Goal: Task Accomplishment & Management: Manage account settings

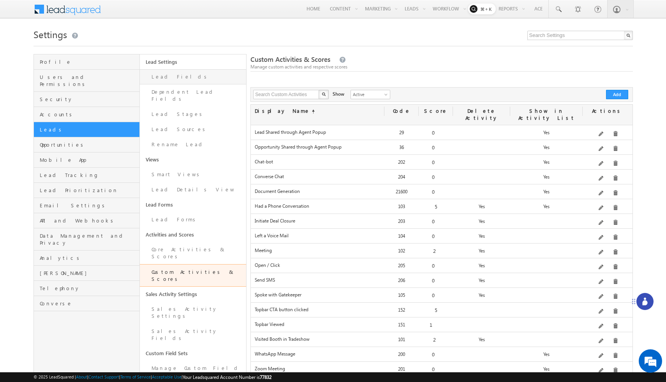
click at [177, 81] on link "Lead Fields" at bounding box center [193, 76] width 106 height 15
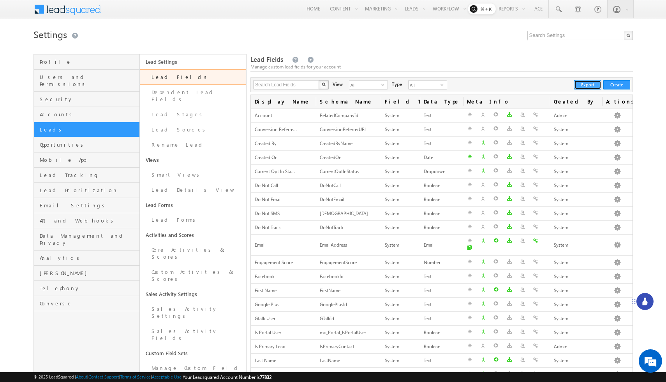
click at [587, 82] on button "Export" at bounding box center [587, 84] width 27 height 9
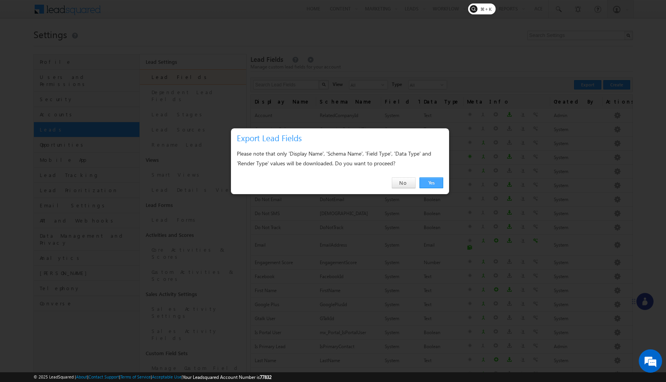
click at [425, 182] on link "Yes" at bounding box center [431, 182] width 24 height 11
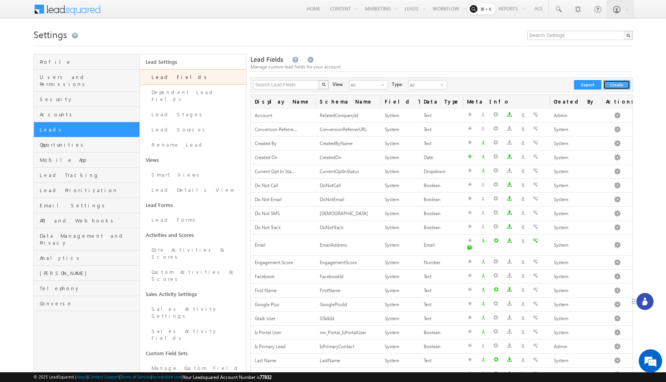
click at [620, 84] on button "Create" at bounding box center [616, 84] width 27 height 9
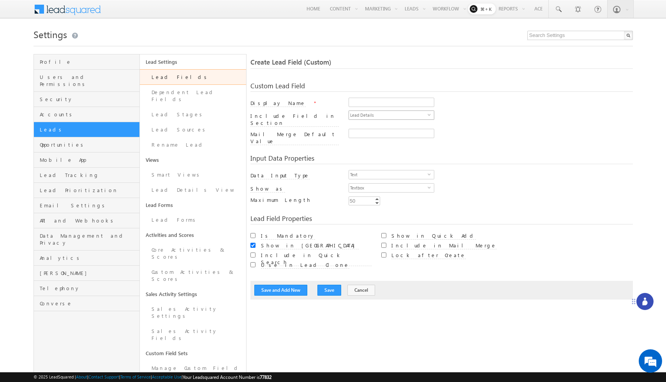
click at [418, 116] on span "Lead Details" at bounding box center [388, 115] width 79 height 9
click at [468, 123] on div "Include Field in Section Lead Details select LeadDetails" at bounding box center [441, 120] width 382 height 18
click at [360, 112] on span "Lead Details" at bounding box center [388, 115] width 79 height 9
click at [524, 155] on div "Input Data Properties" at bounding box center [441, 159] width 382 height 9
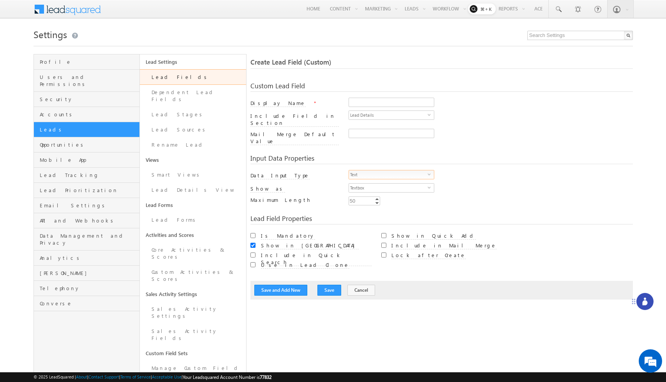
click at [424, 170] on span "Text" at bounding box center [388, 174] width 79 height 9
click at [484, 170] on div "Text select 0" at bounding box center [490, 176] width 284 height 13
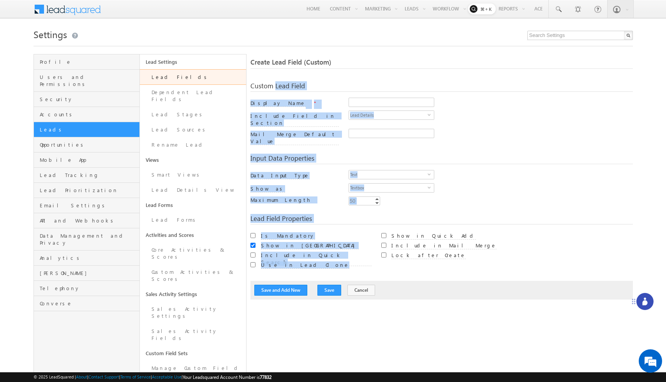
drag, startPoint x: 310, startPoint y: 254, endPoint x: 251, endPoint y: 85, distance: 178.9
click at [251, 85] on div "Custom Lead Field Display Name * Include Field in Section Lead Details select L…" at bounding box center [441, 187] width 382 height 225
click at [365, 72] on div "Create Lead Field (Custom) Custom Lead Field Display Name * Include Field in Se…" at bounding box center [441, 286] width 382 height 464
drag, startPoint x: 302, startPoint y: 255, endPoint x: 251, endPoint y: 89, distance: 174.0
click at [251, 88] on div "Custom Lead Field Display Name * Include Field in Section Lead Details select L…" at bounding box center [441, 187] width 382 height 225
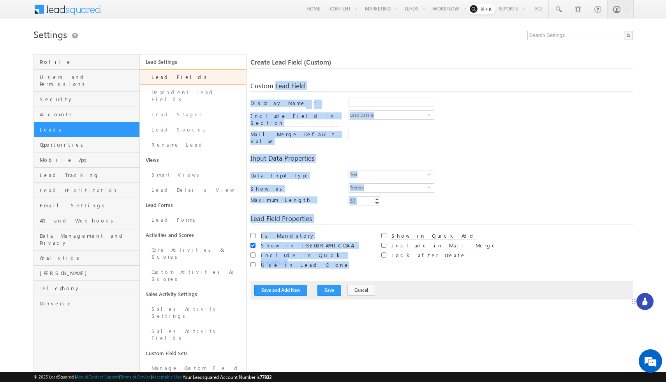
copy div "Custom Lead Field Display Name * Include Field in Section Lead Details select M…"
click at [351, 87] on div "Custom Lead Field" at bounding box center [441, 87] width 382 height 9
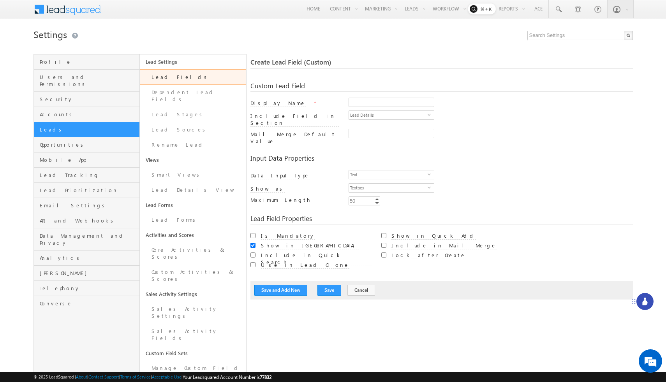
click at [296, 100] on div "Display Name *" at bounding box center [441, 104] width 382 height 13
drag, startPoint x: 286, startPoint y: 106, endPoint x: 250, endPoint y: 106, distance: 36.6
click at [250, 106] on div "Profile Users and Permissions Security Accounts Leads Opportunities Mobile App …" at bounding box center [332, 286] width 599 height 464
copy div "Display Name *"
drag, startPoint x: 308, startPoint y: 116, endPoint x: 249, endPoint y: 117, distance: 58.8
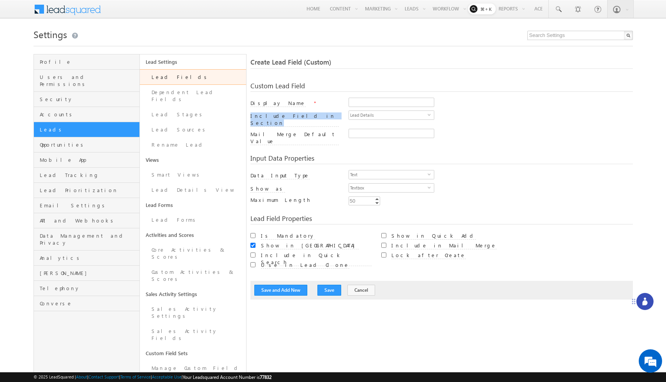
click at [249, 117] on div "Profile Users and Permissions Security Accounts Leads Opportunities Mobile App …" at bounding box center [332, 286] width 599 height 464
copy label "Include Field in Section"
click at [294, 117] on label "Include Field in Section" at bounding box center [294, 119] width 88 height 14
click at [0, 0] on input "LeadDetails" at bounding box center [0, 0] width 0 height 0
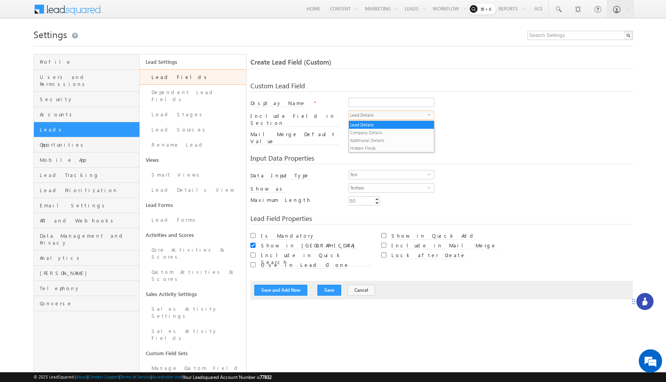
click at [313, 119] on div "Include Field in Section" at bounding box center [294, 120] width 88 height 16
click at [285, 117] on label "Include Field in Section" at bounding box center [294, 119] width 88 height 14
click at [0, 0] on input "LeadDetails" at bounding box center [0, 0] width 0 height 0
click at [316, 117] on div "Include Field in Section" at bounding box center [294, 120] width 88 height 16
click at [272, 103] on label "Display Name" at bounding box center [277, 103] width 55 height 7
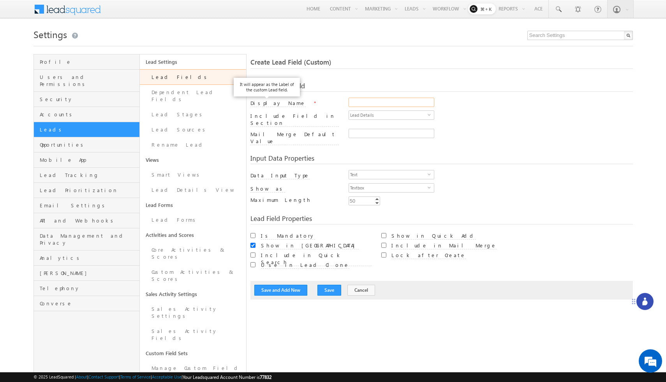
click at [348, 103] on input "Display Name" at bounding box center [391, 102] width 86 height 9
click at [304, 112] on div "Include Field in Section Lead Details select LeadDetails" at bounding box center [441, 120] width 382 height 18
click at [300, 131] on label "Mail Merge Default Value" at bounding box center [294, 138] width 88 height 14
click at [348, 129] on input "Mail Merge Default Value" at bounding box center [391, 133] width 86 height 9
click at [302, 131] on label "Mail Merge Default Value" at bounding box center [294, 138] width 88 height 14
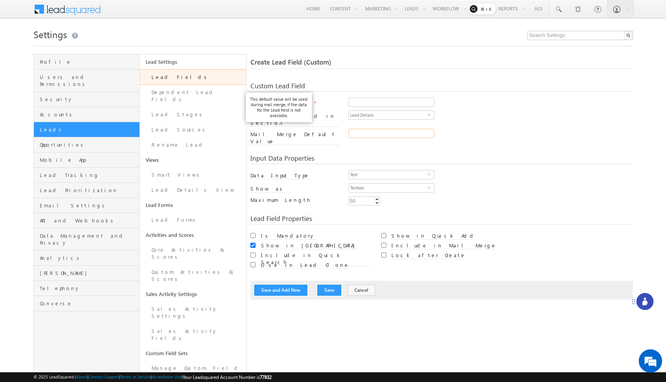
click at [348, 129] on input "Mail Merge Default Value" at bounding box center [391, 133] width 86 height 9
click at [317, 131] on div "Mail Merge Default Value" at bounding box center [294, 139] width 88 height 16
drag, startPoint x: 310, startPoint y: 130, endPoint x: 250, endPoint y: 130, distance: 59.9
click at [250, 130] on div "Profile Users and Permissions Security Accounts Leads Opportunities Mobile App …" at bounding box center [332, 286] width 599 height 464
copy label "Mail Merge Default Value"
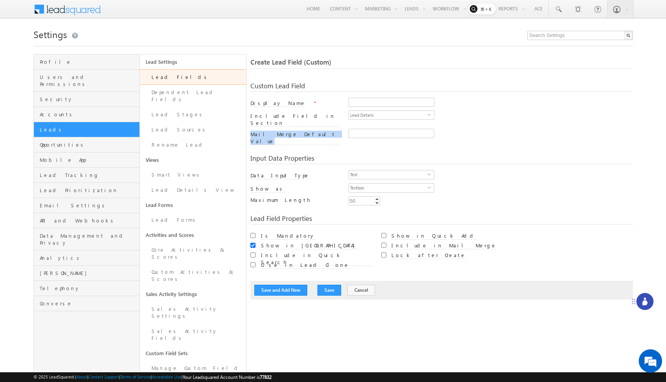
click at [331, 155] on div "Input Data Properties" at bounding box center [441, 159] width 382 height 9
copy label "Data Input Type"
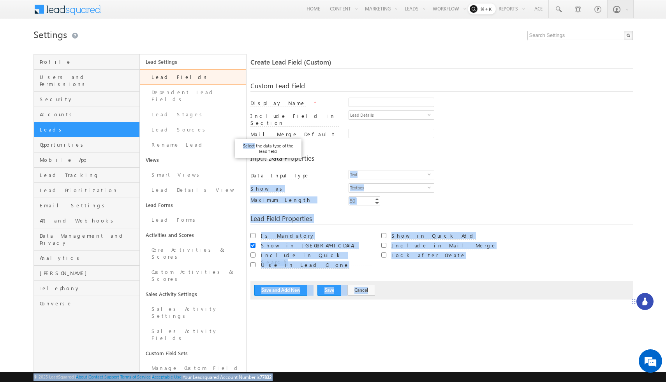
drag, startPoint x: 288, startPoint y: 167, endPoint x: 254, endPoint y: 144, distance: 41.1
click at [254, 144] on body "Menu Abhinav Reddy abhi@ beaco" at bounding box center [333, 274] width 666 height 549
click at [476, 198] on div "Custom Lead Field Display Name * Include Field in Section Lead Details select L…" at bounding box center [441, 187] width 382 height 225
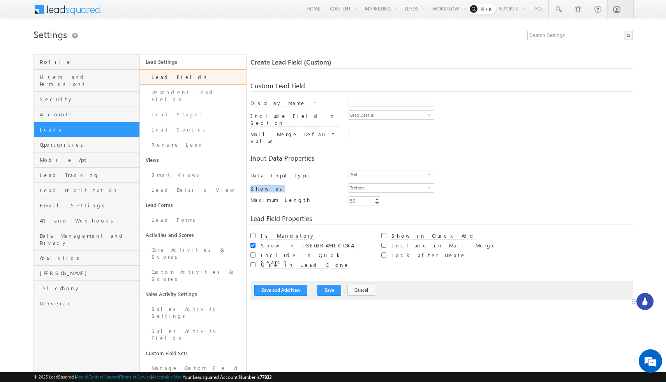
drag, startPoint x: 271, startPoint y: 180, endPoint x: 250, endPoint y: 180, distance: 21.0
click at [250, 180] on div "Profile Users and Permissions Security Accounts Leads Opportunities Mobile App …" at bounding box center [332, 286] width 599 height 464
copy label "Show as"
drag, startPoint x: 290, startPoint y: 190, endPoint x: 250, endPoint y: 190, distance: 39.3
click at [250, 197] on label "Maximum Length" at bounding box center [294, 200] width 88 height 7
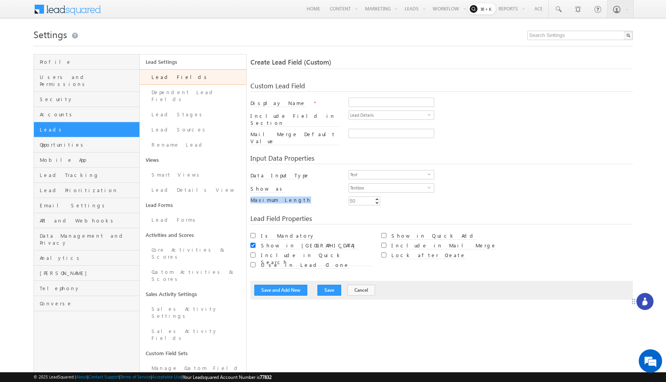
copy label "Maximum Length"
click at [323, 215] on div "Lead Field Properties" at bounding box center [441, 219] width 382 height 9
drag, startPoint x: 312, startPoint y: 210, endPoint x: 250, endPoint y: 212, distance: 62.3
click at [250, 212] on div "Profile Users and Permissions Security Accounts Leads Opportunities Mobile App …" at bounding box center [332, 286] width 599 height 464
copy div "Lead Field Properties"
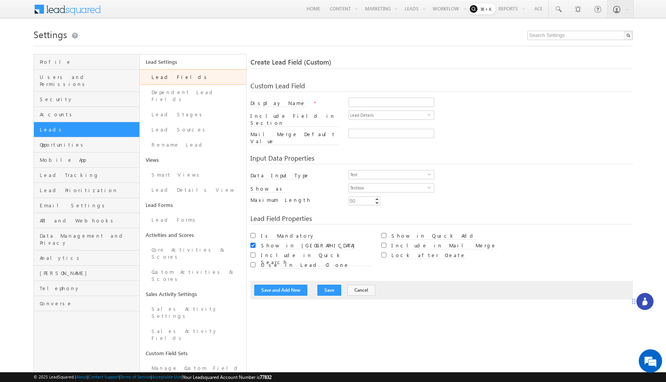
click at [371, 76] on div "Custom Lead Field Display Name * Include Field in Section Lead Details select L…" at bounding box center [441, 111] width 382 height 72
click at [374, 116] on span "Lead Details" at bounding box center [388, 115] width 79 height 9
click at [503, 147] on div "Input Data Properties Data Input Type Text select 0 Number Type Integer select …" at bounding box center [441, 177] width 382 height 60
click at [380, 130] on input "Mail Merge Default Value" at bounding box center [391, 133] width 86 height 9
click at [376, 170] on span "Text" at bounding box center [388, 174] width 79 height 9
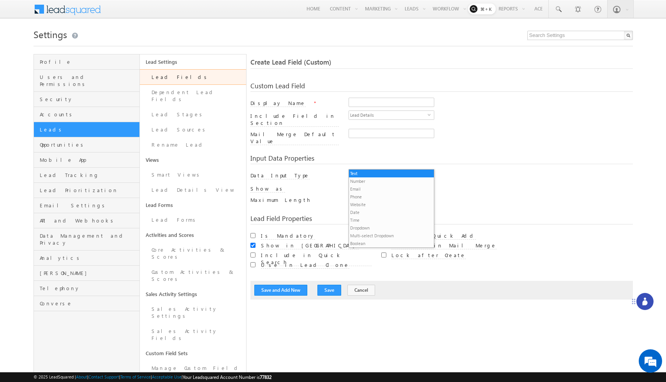
click at [376, 170] on span "Text" at bounding box center [388, 174] width 79 height 9
click at [375, 184] on span "Textbox" at bounding box center [388, 188] width 79 height 9
click at [380, 170] on span "Text" at bounding box center [388, 174] width 79 height 9
click at [374, 180] on li "Number" at bounding box center [391, 181] width 85 height 8
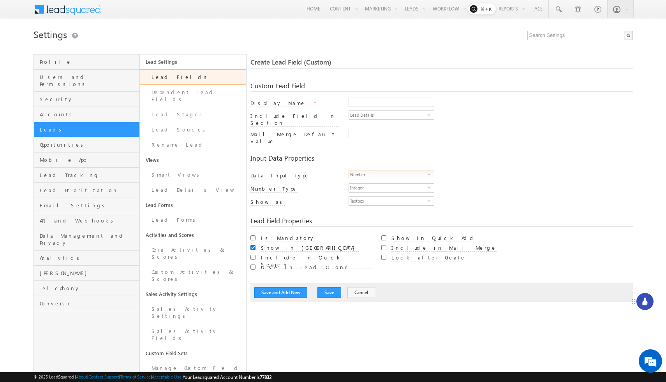
click at [377, 170] on span "Number" at bounding box center [388, 174] width 79 height 9
click at [374, 174] on li "Text" at bounding box center [391, 174] width 85 height 8
click at [377, 170] on span "Text" at bounding box center [388, 174] width 79 height 9
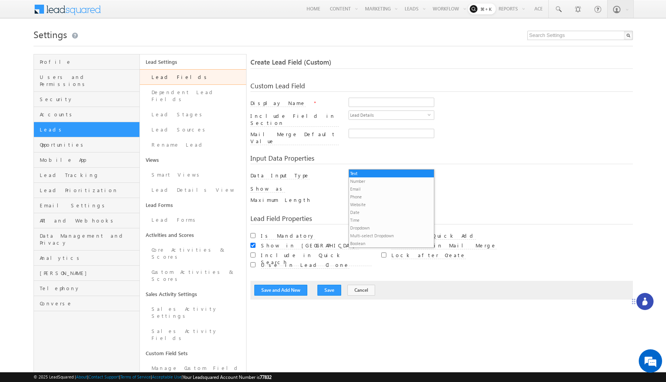
click at [452, 170] on div "Text select 0" at bounding box center [490, 176] width 284 height 13
click at [412, 170] on span "Text" at bounding box center [388, 174] width 79 height 9
click at [407, 171] on li "Text" at bounding box center [391, 174] width 85 height 8
click at [416, 170] on span "Text" at bounding box center [388, 174] width 79 height 9
click at [403, 183] on li "Number" at bounding box center [391, 181] width 85 height 8
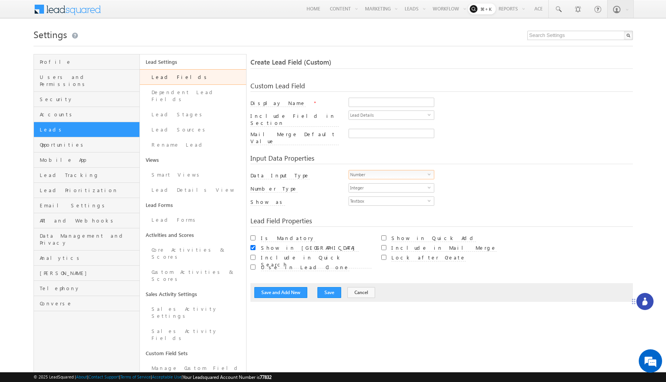
click at [449, 170] on div "Number select 1" at bounding box center [490, 176] width 284 height 13
click at [420, 170] on span "Number" at bounding box center [388, 174] width 79 height 9
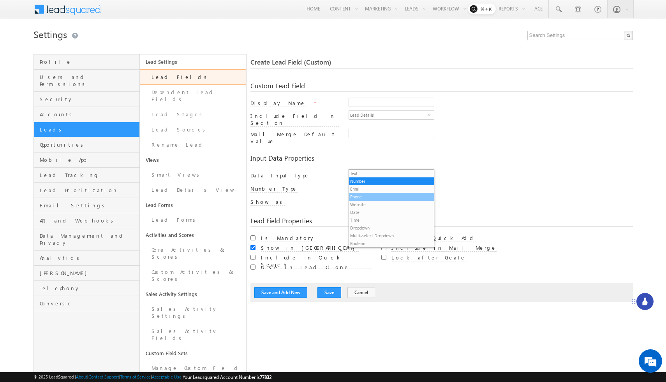
click at [410, 199] on li "Phone" at bounding box center [391, 197] width 85 height 8
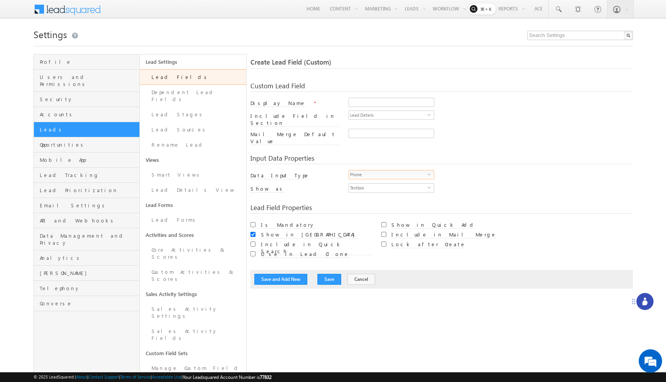
click at [402, 170] on span "Phone" at bounding box center [388, 174] width 79 height 9
click at [397, 207] on li "Website" at bounding box center [391, 205] width 85 height 8
click at [396, 170] on span "Website" at bounding box center [388, 174] width 79 height 9
click at [397, 170] on span "Website" at bounding box center [388, 174] width 79 height 9
click at [383, 118] on span "Lead Details" at bounding box center [388, 115] width 79 height 9
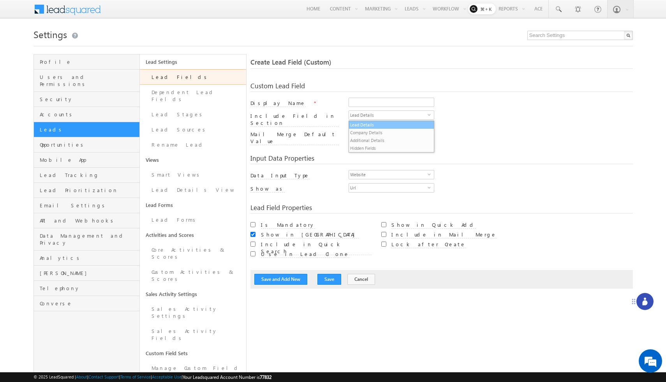
click at [382, 125] on li "Lead Details" at bounding box center [391, 125] width 85 height 8
click at [382, 119] on span "Lead Details" at bounding box center [388, 115] width 79 height 9
click at [381, 132] on li "Company Details" at bounding box center [391, 133] width 85 height 8
click at [385, 113] on span "Company Details" at bounding box center [388, 115] width 79 height 9
click at [380, 140] on li "Additional Details" at bounding box center [391, 141] width 85 height 8
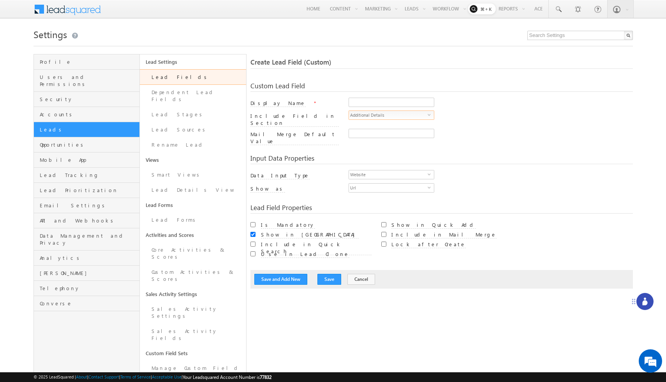
click at [384, 116] on span "Additional Details" at bounding box center [388, 115] width 79 height 9
click at [379, 147] on li "Hidden Fields" at bounding box center [391, 148] width 85 height 8
click at [377, 170] on span "Website" at bounding box center [388, 174] width 79 height 9
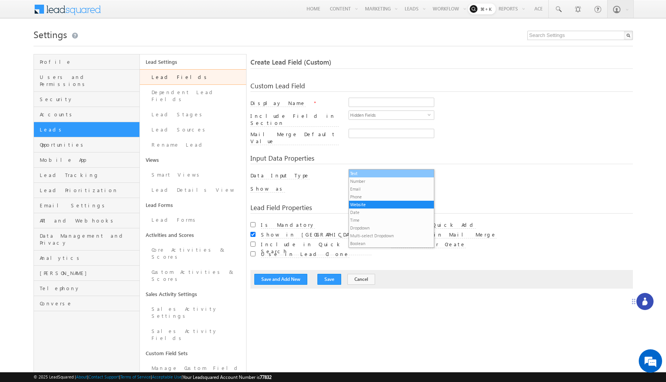
click at [376, 174] on li "Text" at bounding box center [391, 174] width 85 height 8
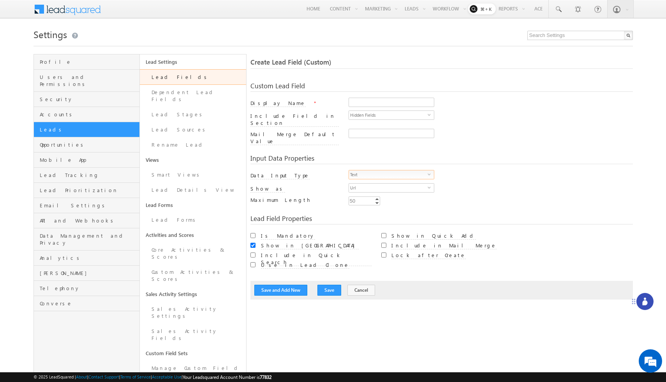
click at [376, 170] on span "Text" at bounding box center [388, 174] width 79 height 9
click at [373, 182] on li "Number" at bounding box center [391, 181] width 85 height 8
click at [369, 170] on span "Number" at bounding box center [388, 174] width 79 height 9
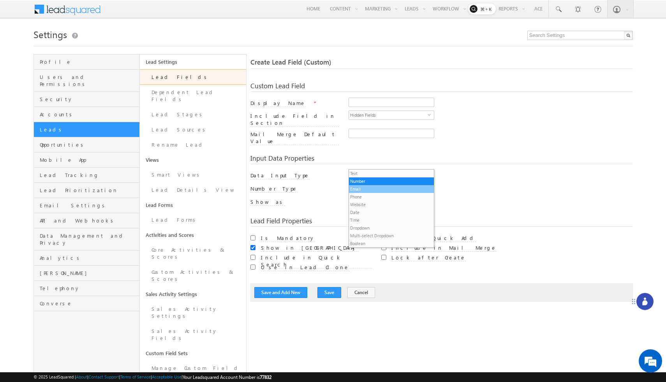
click at [364, 188] on li "Email" at bounding box center [391, 189] width 85 height 8
type input "256"
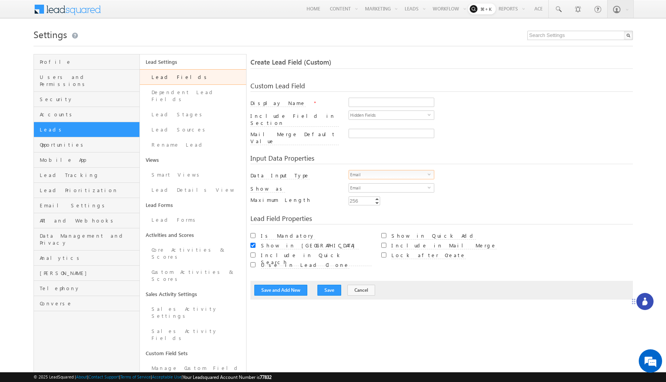
click at [369, 170] on span "Email" at bounding box center [388, 174] width 79 height 9
click at [368, 198] on li "Phone" at bounding box center [391, 197] width 85 height 8
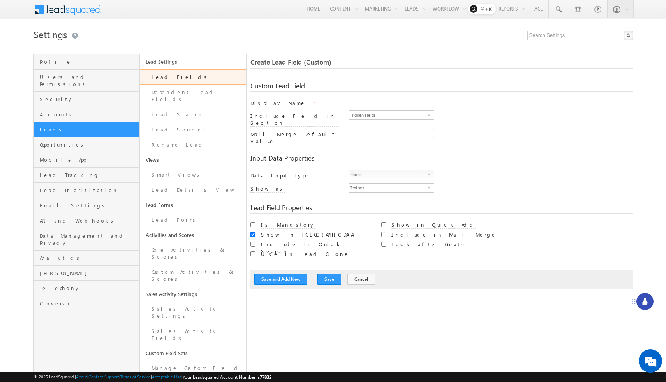
click at [376, 170] on span "Phone" at bounding box center [388, 174] width 79 height 9
click at [442, 172] on div "Phone select 3" at bounding box center [490, 176] width 284 height 13
click at [403, 184] on span "Textbox" at bounding box center [388, 188] width 79 height 9
click at [391, 192] on li "Phone Control" at bounding box center [391, 195] width 85 height 8
checkbox input "true"
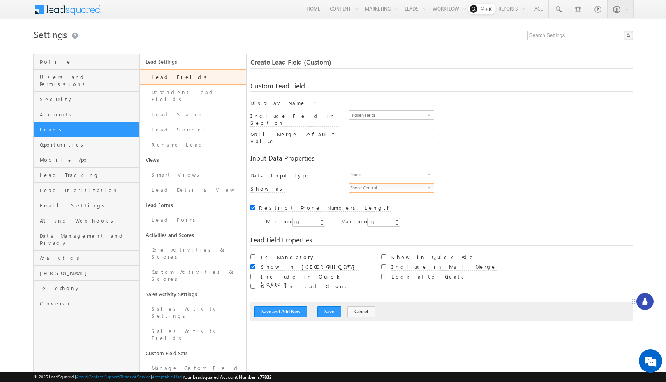
click at [392, 184] on span "Phone Control" at bounding box center [388, 188] width 79 height 9
click at [387, 184] on li "Textbox" at bounding box center [391, 187] width 85 height 8
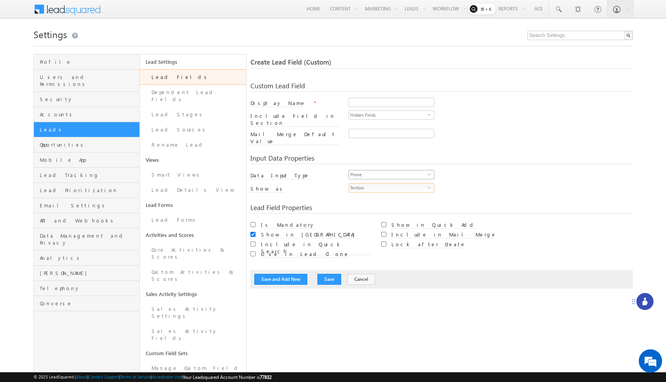
click at [392, 170] on span "Phone" at bounding box center [388, 174] width 79 height 9
click at [375, 204] on li "Website" at bounding box center [391, 205] width 85 height 8
click at [381, 170] on span "Website" at bounding box center [388, 174] width 79 height 9
click at [374, 212] on li "Date" at bounding box center [391, 213] width 85 height 8
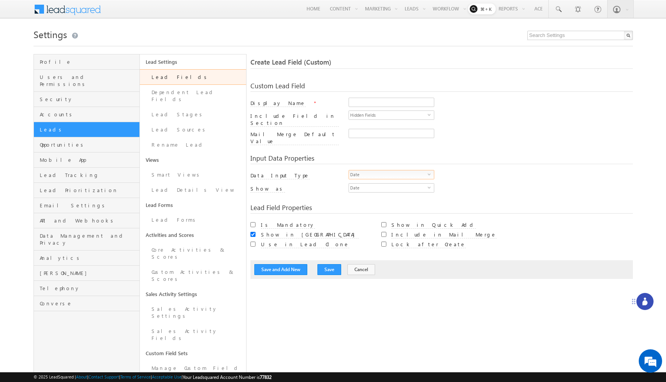
click at [378, 170] on span "Date" at bounding box center [388, 174] width 79 height 9
click at [367, 222] on li "Time" at bounding box center [391, 220] width 85 height 8
click at [378, 170] on span "Time" at bounding box center [388, 174] width 79 height 9
click at [364, 231] on li "Dropdown" at bounding box center [391, 228] width 85 height 8
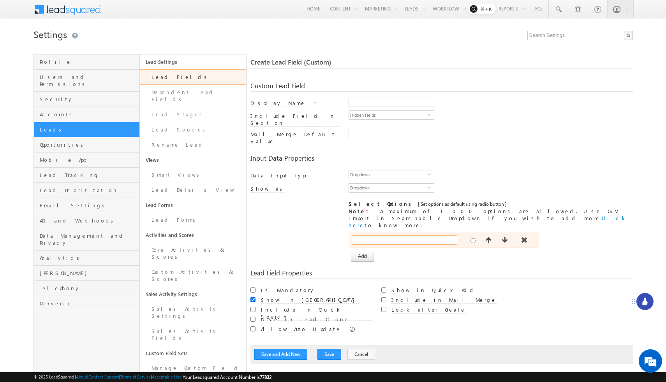
click at [399, 235] on input "text" at bounding box center [403, 239] width 105 height 9
click at [366, 251] on button "Add" at bounding box center [362, 256] width 23 height 11
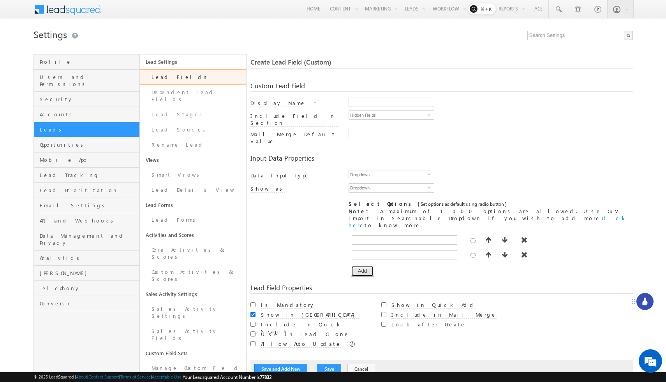
click at [362, 266] on button "Add" at bounding box center [362, 271] width 23 height 11
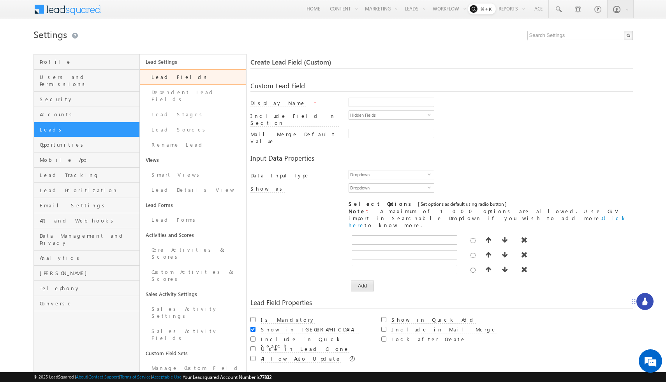
click at [362, 265] on div at bounding box center [407, 271] width 113 height 12
click at [360, 281] on button "Add" at bounding box center [362, 286] width 23 height 11
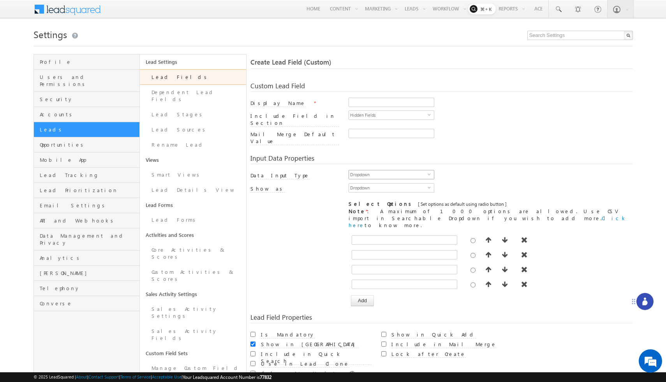
click at [409, 170] on span "Dropdown" at bounding box center [388, 174] width 79 height 9
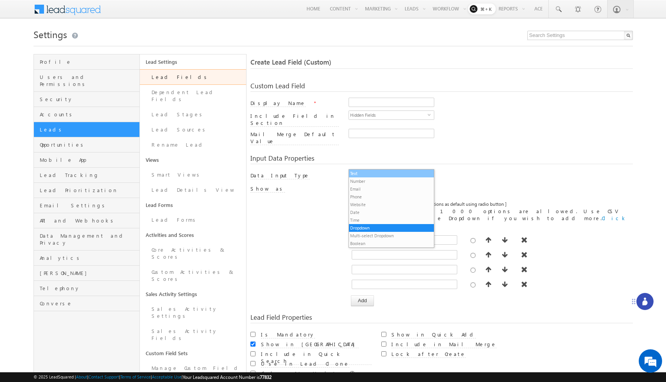
click at [398, 173] on li "Text" at bounding box center [391, 174] width 85 height 8
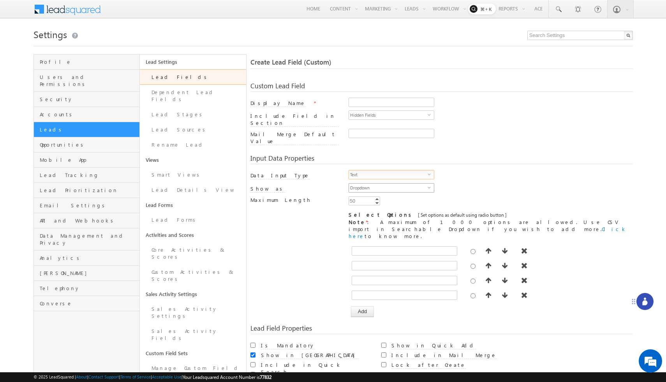
click at [380, 184] on span "Dropdown" at bounding box center [388, 188] width 79 height 9
click at [380, 195] on li "Searchable Dropdown" at bounding box center [391, 195] width 85 height 8
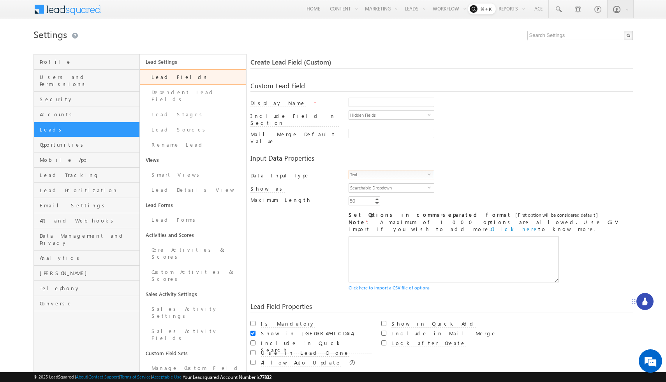
click at [388, 170] on span "Text" at bounding box center [388, 174] width 79 height 9
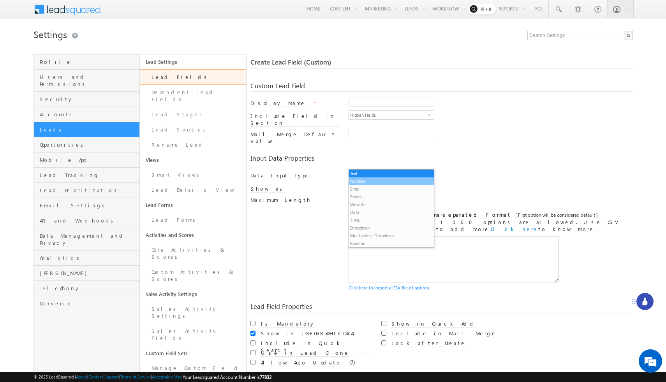
click at [382, 185] on li "Number" at bounding box center [391, 181] width 85 height 8
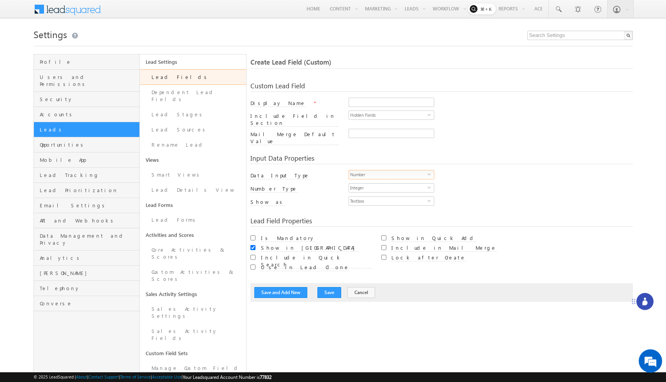
click at [376, 170] on span "Number" at bounding box center [388, 174] width 79 height 9
click at [372, 170] on li "Text" at bounding box center [391, 174] width 85 height 8
type input "50"
click at [374, 184] on span "Textbox" at bounding box center [388, 188] width 79 height 9
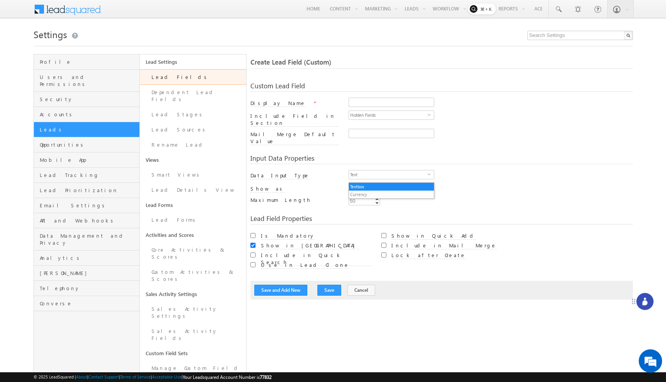
click at [374, 184] on span "Textbox" at bounding box center [388, 188] width 79 height 9
click at [363, 198] on div "Textbox Currency" at bounding box center [391, 191] width 86 height 16
click at [363, 194] on li "Currency" at bounding box center [391, 195] width 85 height 8
click at [367, 184] on span "Currency" at bounding box center [388, 188] width 79 height 9
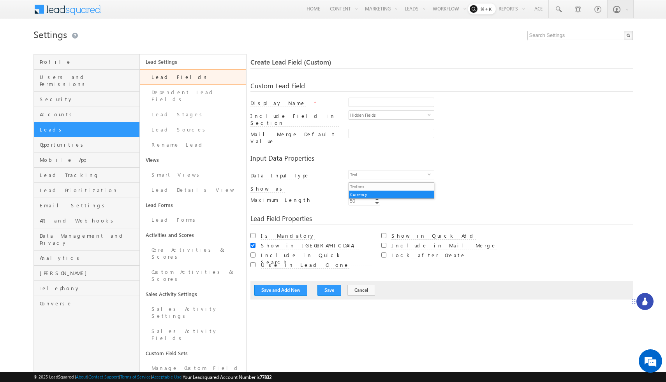
click at [367, 184] on span "Currency" at bounding box center [388, 188] width 79 height 9
click at [366, 183] on li "Textbox" at bounding box center [391, 187] width 85 height 8
click at [369, 170] on span "Text" at bounding box center [388, 174] width 79 height 9
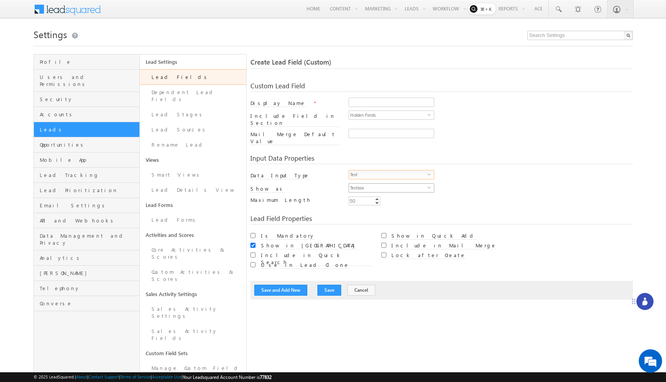
click at [394, 184] on span "Textbox" at bounding box center [388, 188] width 79 height 9
copy label "Mandatory"
drag, startPoint x: 292, startPoint y: 227, endPoint x: 266, endPoint y: 228, distance: 26.1
click at [266, 232] on div "Is Mandatory" at bounding box center [316, 236] width 111 height 8
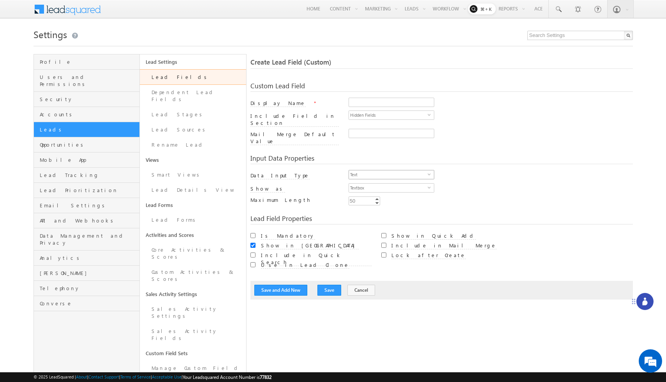
click at [375, 170] on span "Text" at bounding box center [388, 174] width 79 height 9
click at [490, 170] on div "Text select 0" at bounding box center [490, 176] width 284 height 13
click at [357, 285] on button "Cancel" at bounding box center [361, 290] width 28 height 11
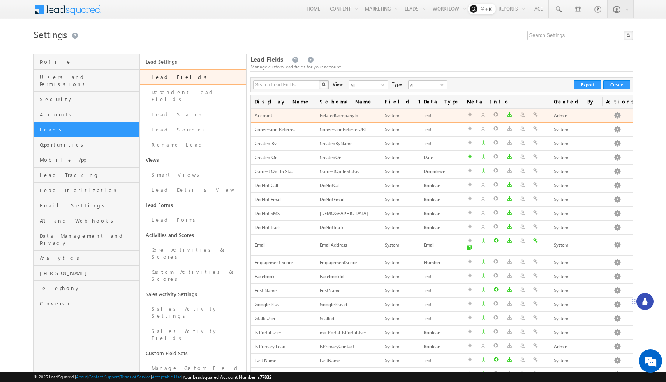
click at [269, 117] on span "Account" at bounding box center [264, 115] width 18 height 6
click at [616, 116] on button "button" at bounding box center [617, 116] width 8 height 8
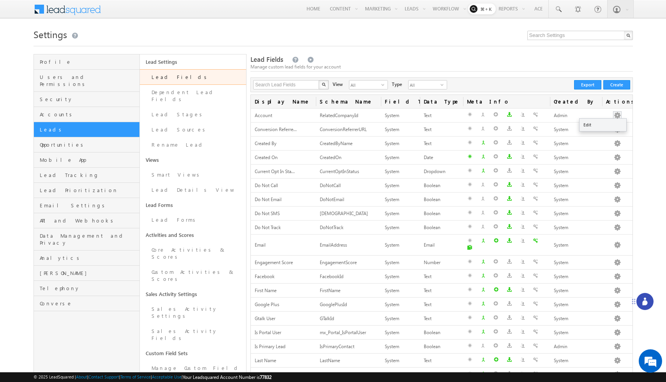
click at [594, 130] on ul "Edit" at bounding box center [602, 124] width 47 height 13
click at [592, 125] on link "Edit" at bounding box center [602, 124] width 47 height 9
